Goal: Information Seeking & Learning: Learn about a topic

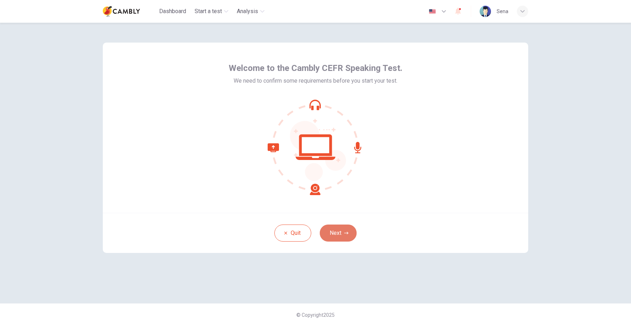
click at [342, 232] on button "Next" at bounding box center [338, 232] width 37 height 17
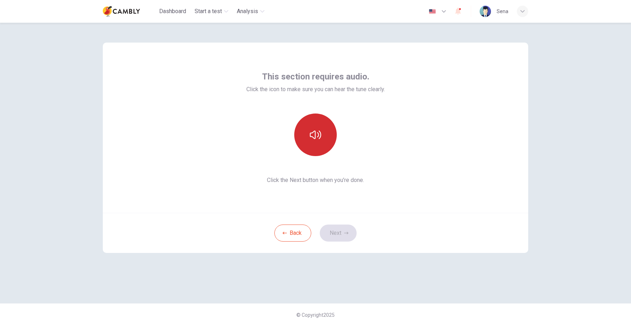
click at [319, 124] on button "button" at bounding box center [315, 134] width 43 height 43
click at [339, 236] on button "Next" at bounding box center [338, 232] width 37 height 17
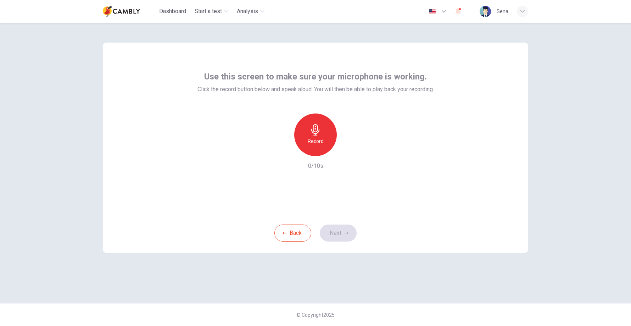
click at [319, 138] on h6 "Record" at bounding box center [316, 141] width 16 height 9
click at [284, 152] on icon "button" at bounding box center [283, 150] width 6 height 6
click at [314, 133] on icon "button" at bounding box center [315, 129] width 8 height 11
click at [346, 234] on icon "button" at bounding box center [346, 233] width 4 height 4
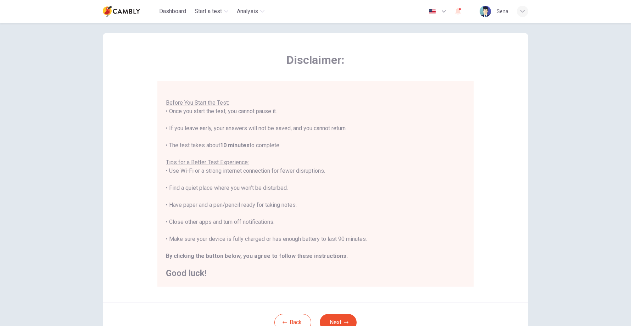
scroll to position [25, 0]
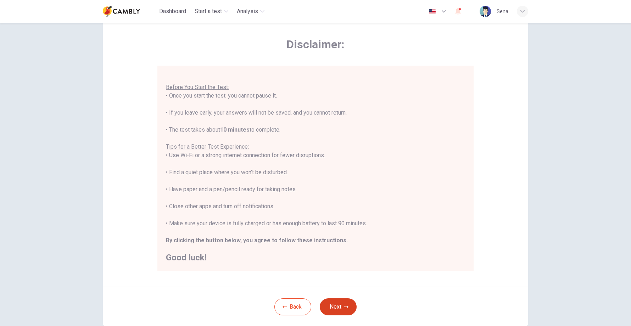
click at [344, 308] on button "Next" at bounding box center [338, 306] width 37 height 17
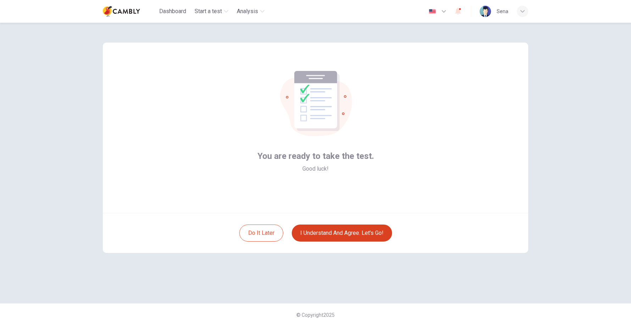
scroll to position [0, 0]
click at [339, 235] on button "I understand and agree. Let’s go!" at bounding box center [342, 232] width 100 height 17
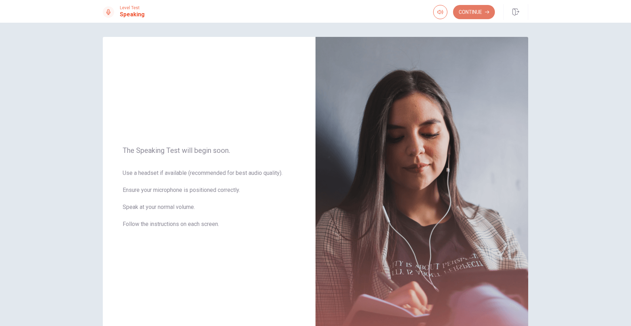
click at [477, 14] on button "Continue" at bounding box center [474, 12] width 42 height 14
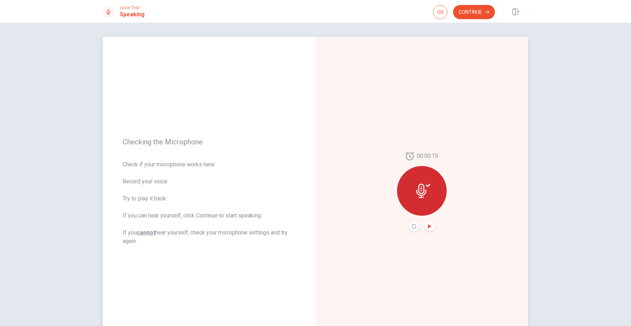
click at [430, 224] on icon "Play Audio" at bounding box center [430, 226] width 4 height 4
click at [429, 228] on button "Pause Audio" at bounding box center [430, 226] width 10 height 10
click at [475, 5] on button "Continue" at bounding box center [474, 12] width 42 height 14
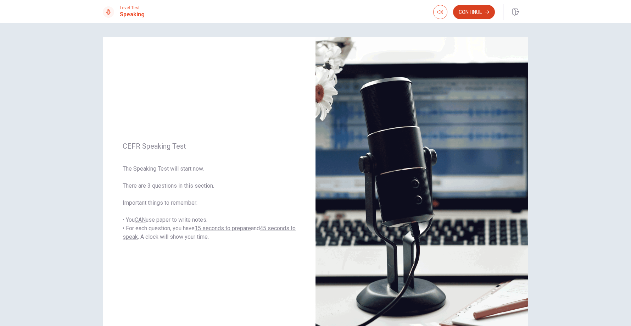
click at [474, 13] on button "Continue" at bounding box center [474, 12] width 42 height 14
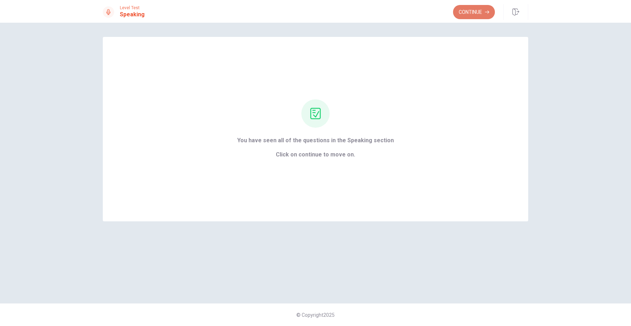
click at [469, 16] on button "Continue" at bounding box center [474, 12] width 42 height 14
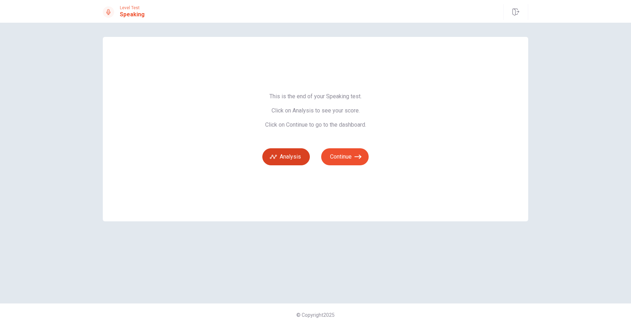
click at [294, 158] on button "Analysis" at bounding box center [286, 156] width 48 height 17
